Goal: Information Seeking & Learning: Find specific fact

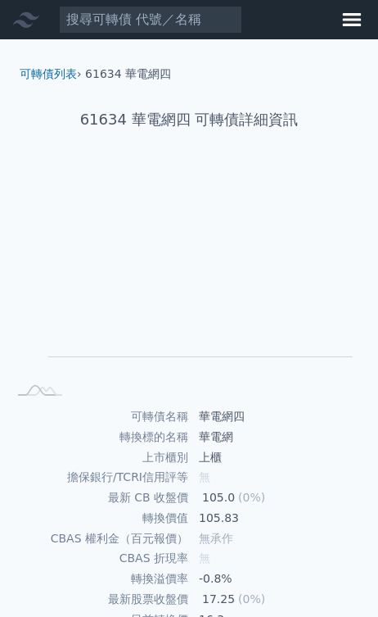
scroll to position [-4, 11]
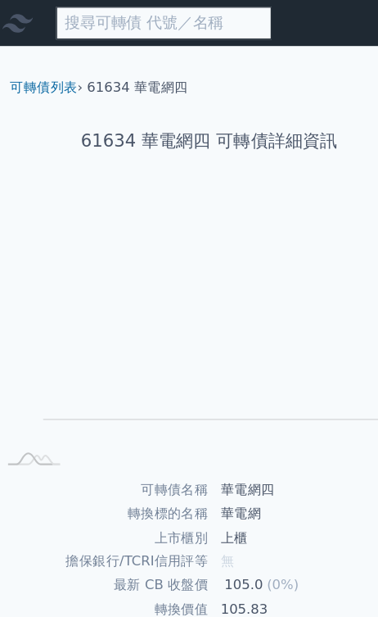
click at [164, 25] on input at bounding box center [150, 20] width 183 height 28
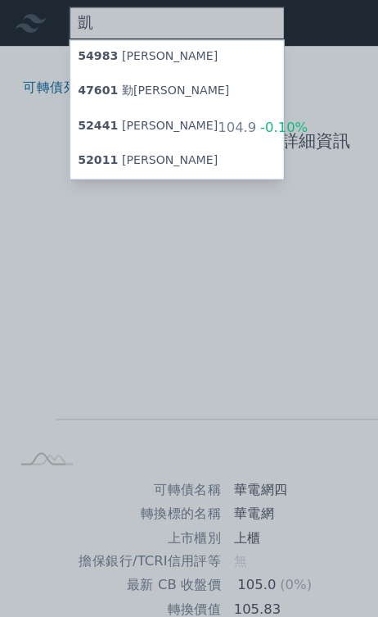
type input "凱"
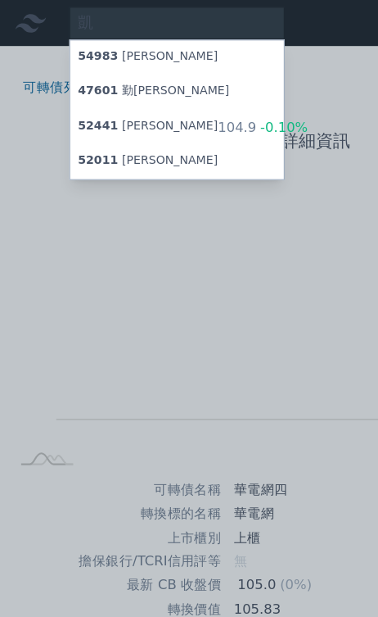
click at [122, 138] on div "52011 [PERSON_NAME]" at bounding box center [125, 137] width 119 height 16
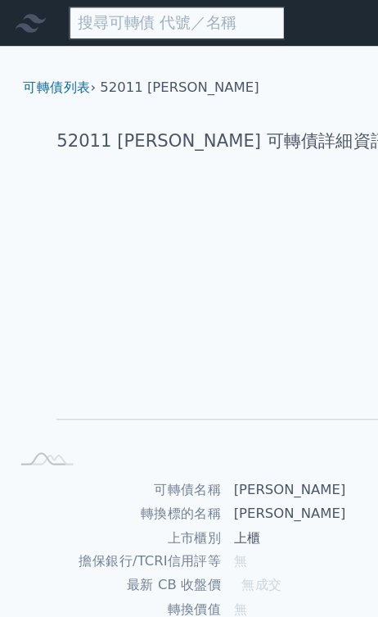
click at [164, 18] on input at bounding box center [150, 20] width 183 height 28
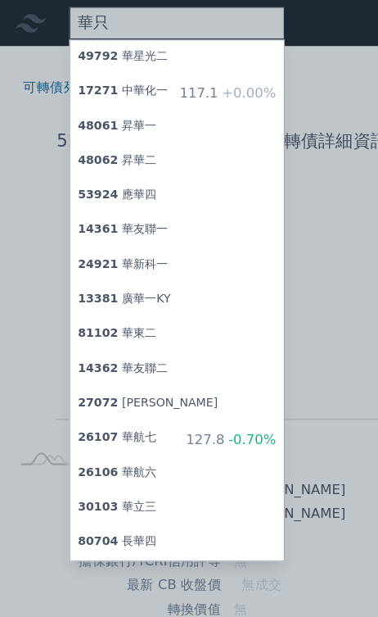
type input "華電"
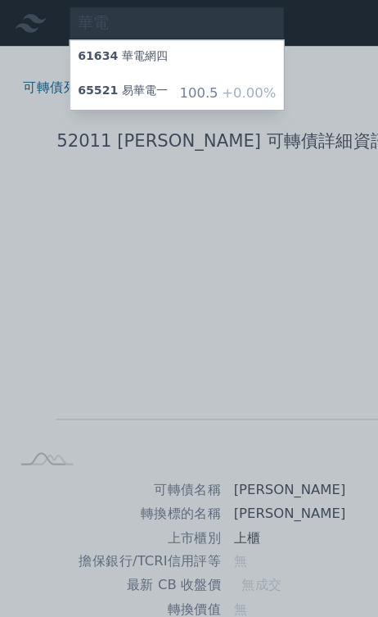
click at [168, 50] on div "61634 華電網四" at bounding box center [151, 48] width 182 height 29
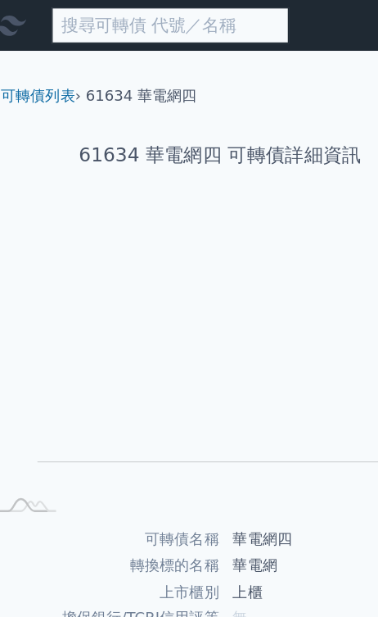
click at [139, 18] on input at bounding box center [150, 20] width 183 height 28
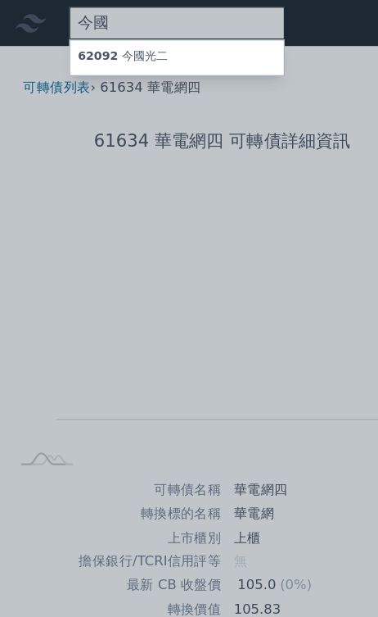
type input "今國"
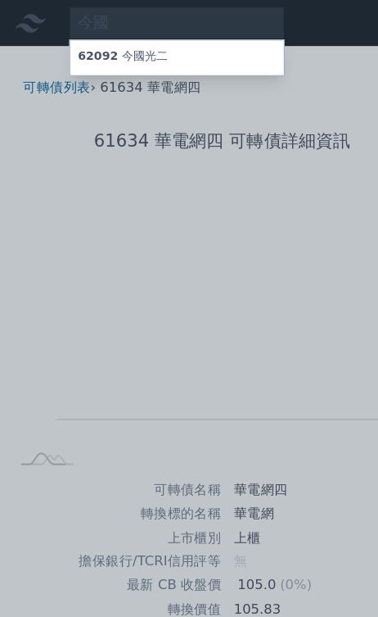
click at [189, 45] on div "62092 今國光二" at bounding box center [151, 48] width 182 height 29
